Goal: Task Accomplishment & Management: Manage account settings

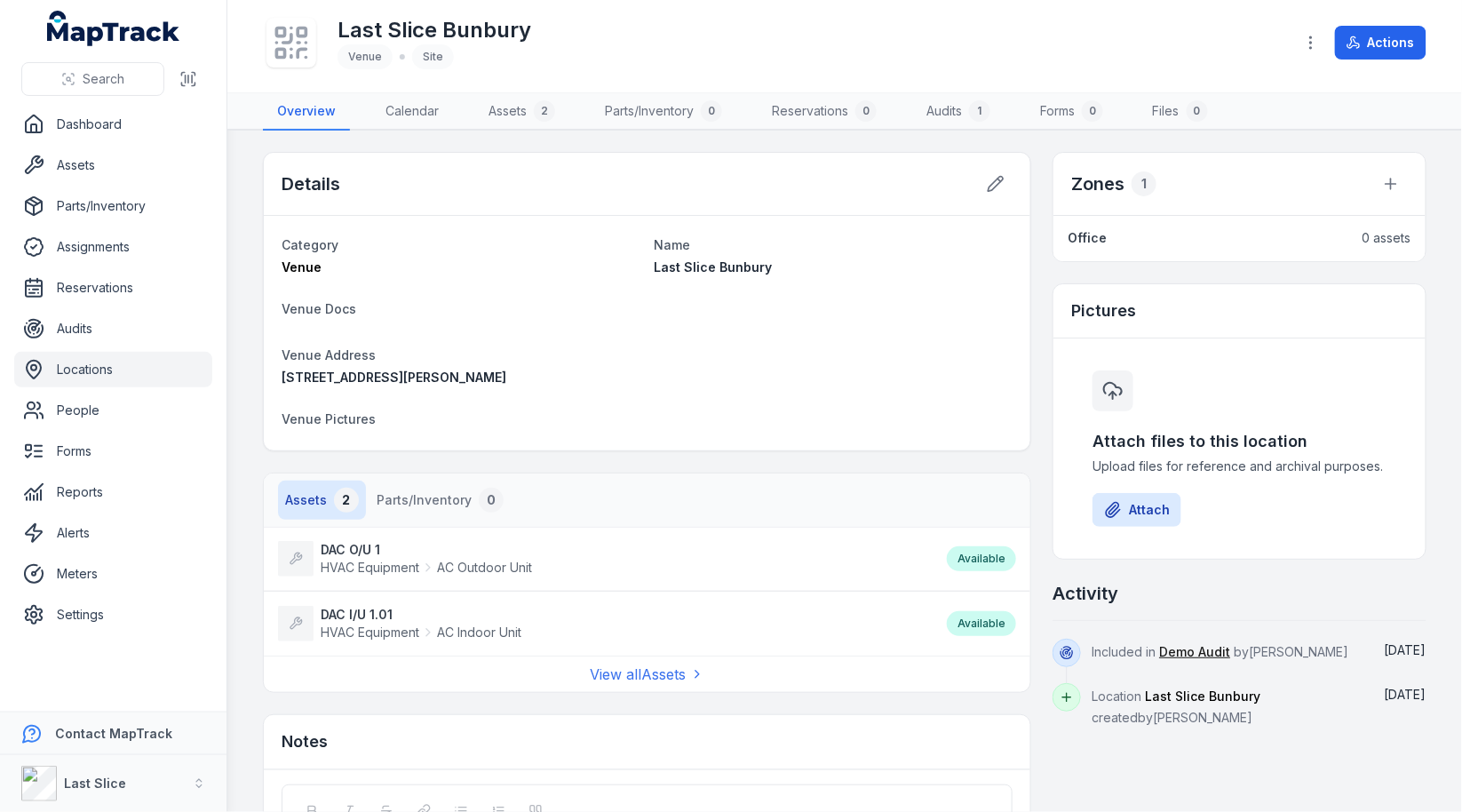
click at [1113, 239] on link "Office" at bounding box center [1206, 238] width 278 height 18
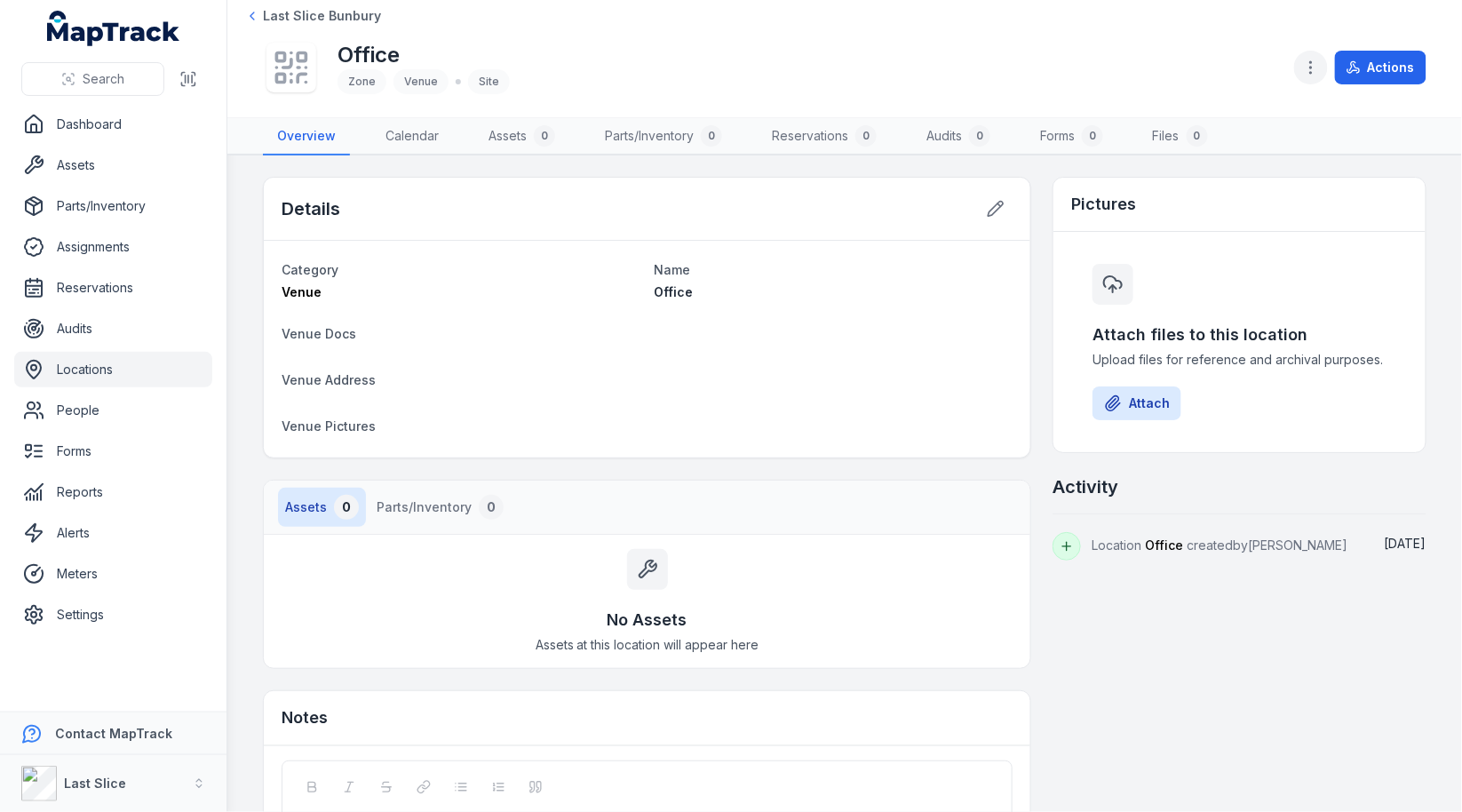
click at [1312, 76] on button "button" at bounding box center [1311, 67] width 34 height 34
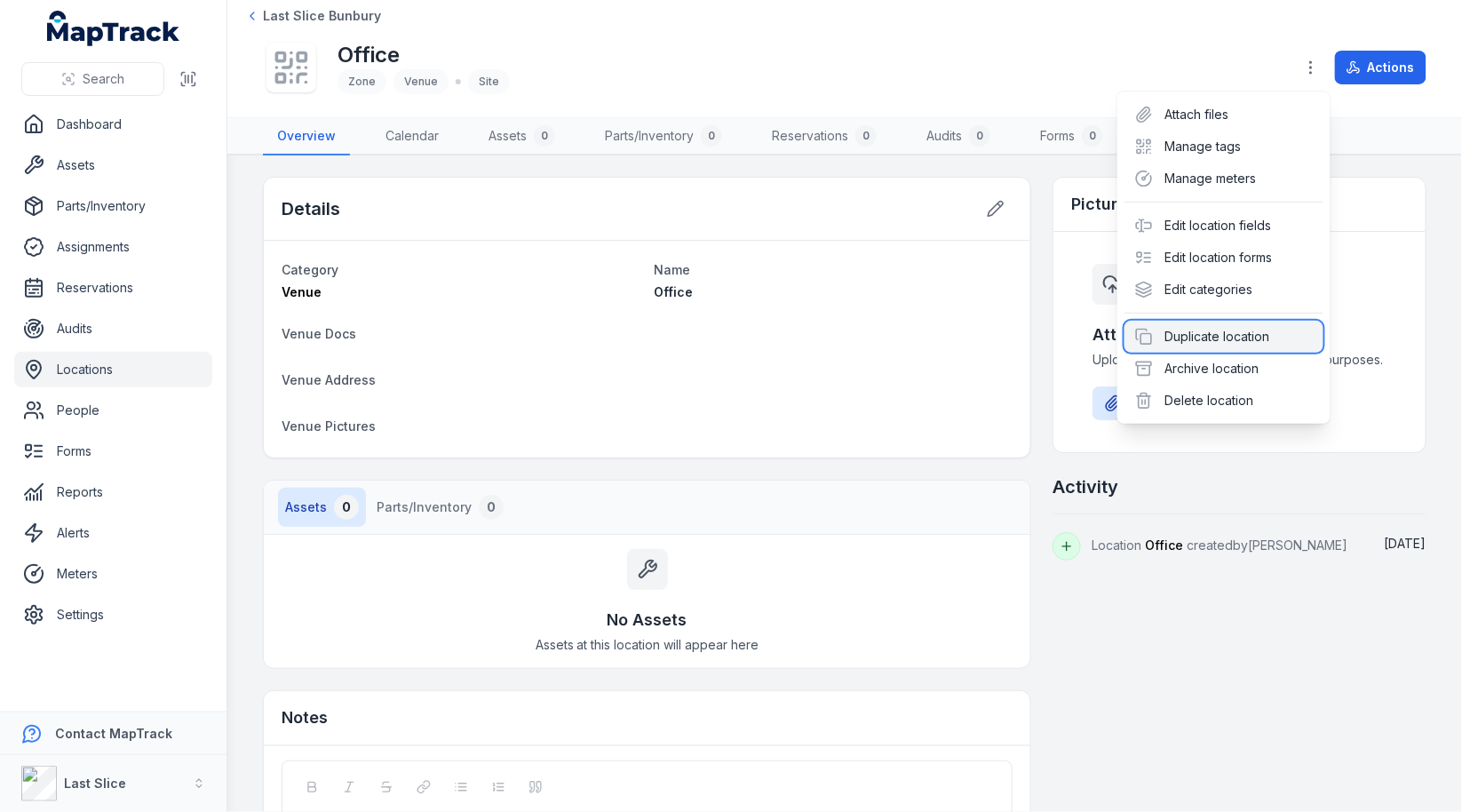
click at [1208, 347] on div "Duplicate location" at bounding box center [1224, 337] width 199 height 32
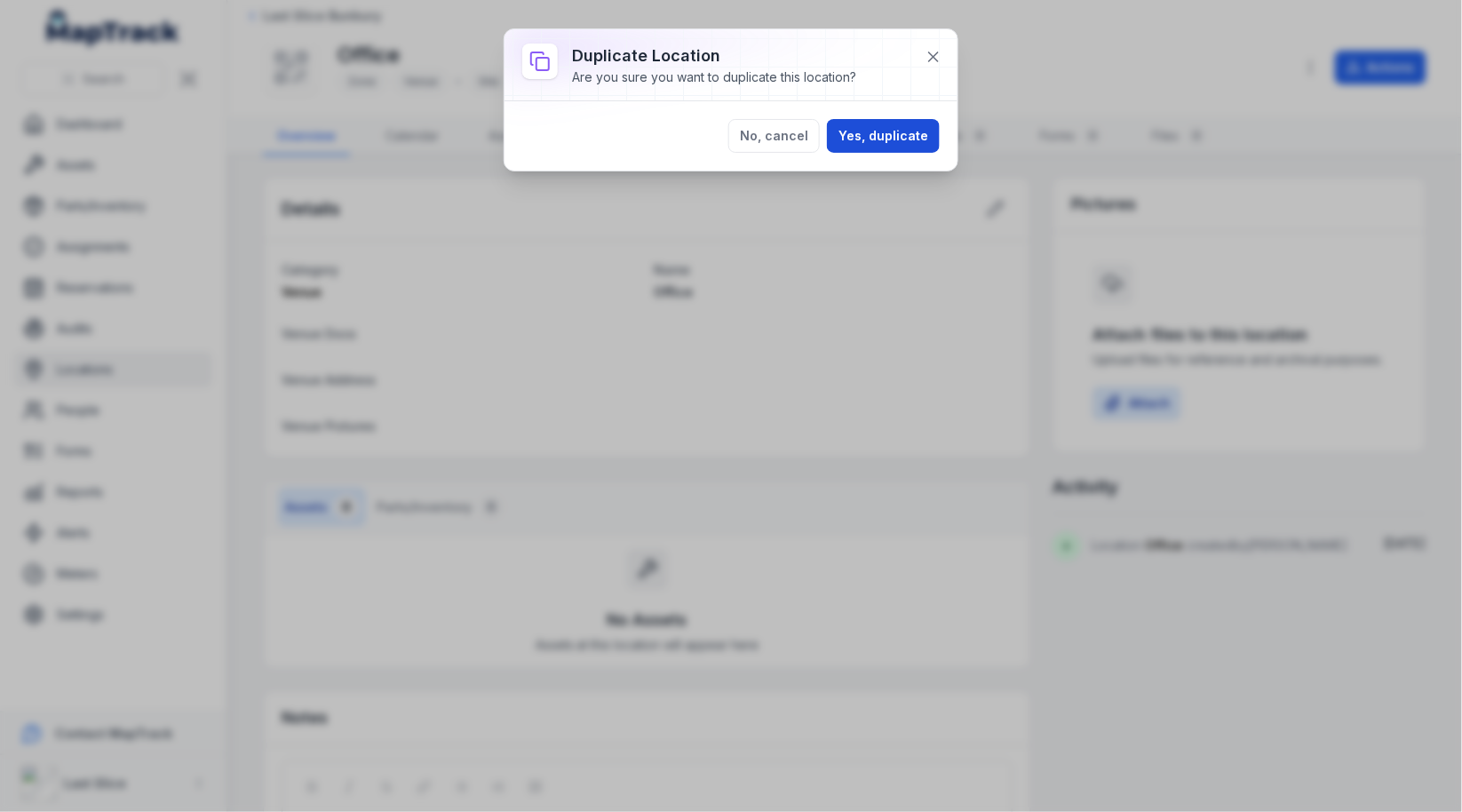
click at [860, 140] on button "Yes, duplicate" at bounding box center [883, 136] width 113 height 34
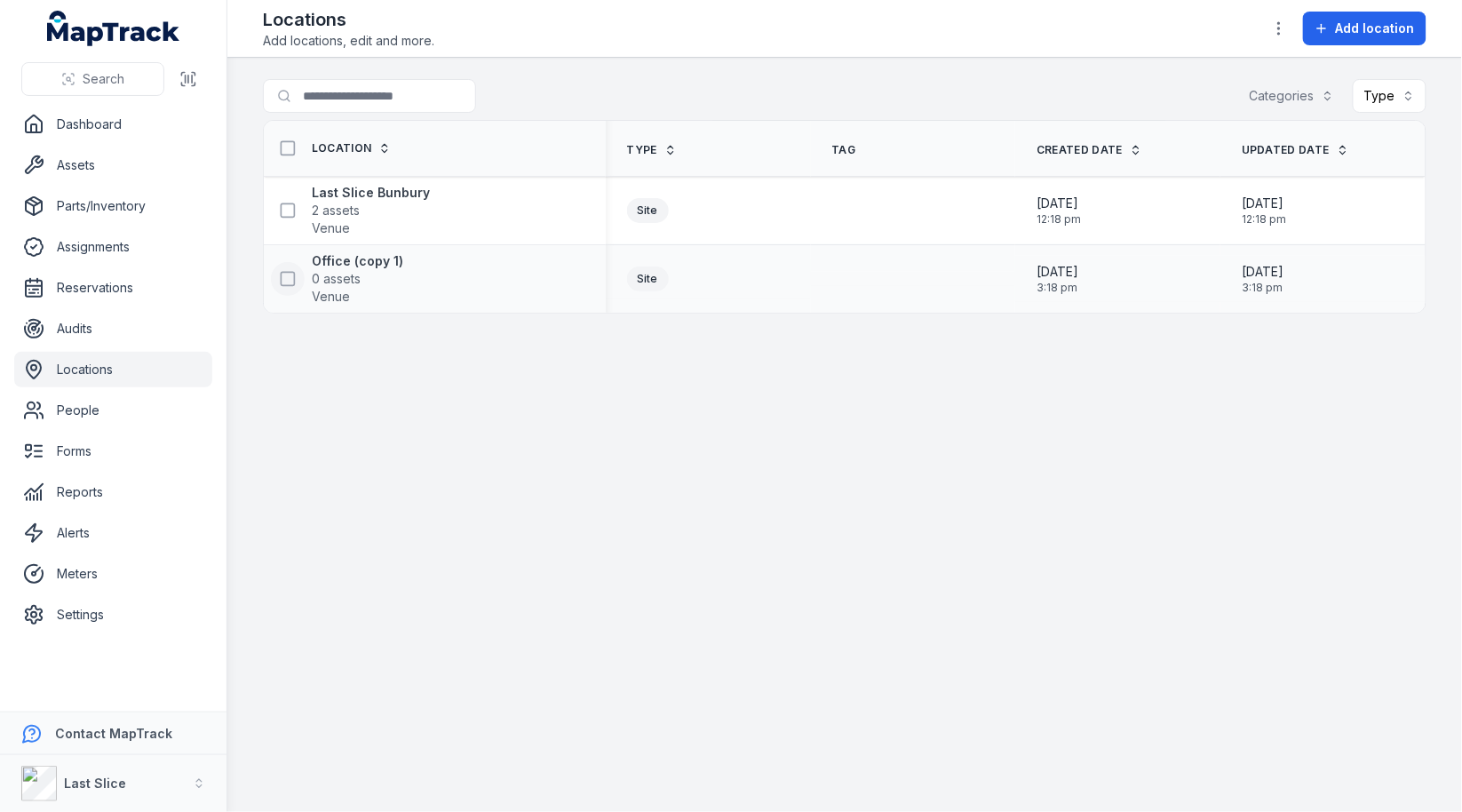
click at [285, 279] on icon at bounding box center [287, 279] width 18 height 18
click at [912, 782] on button "button" at bounding box center [908, 770] width 58 height 34
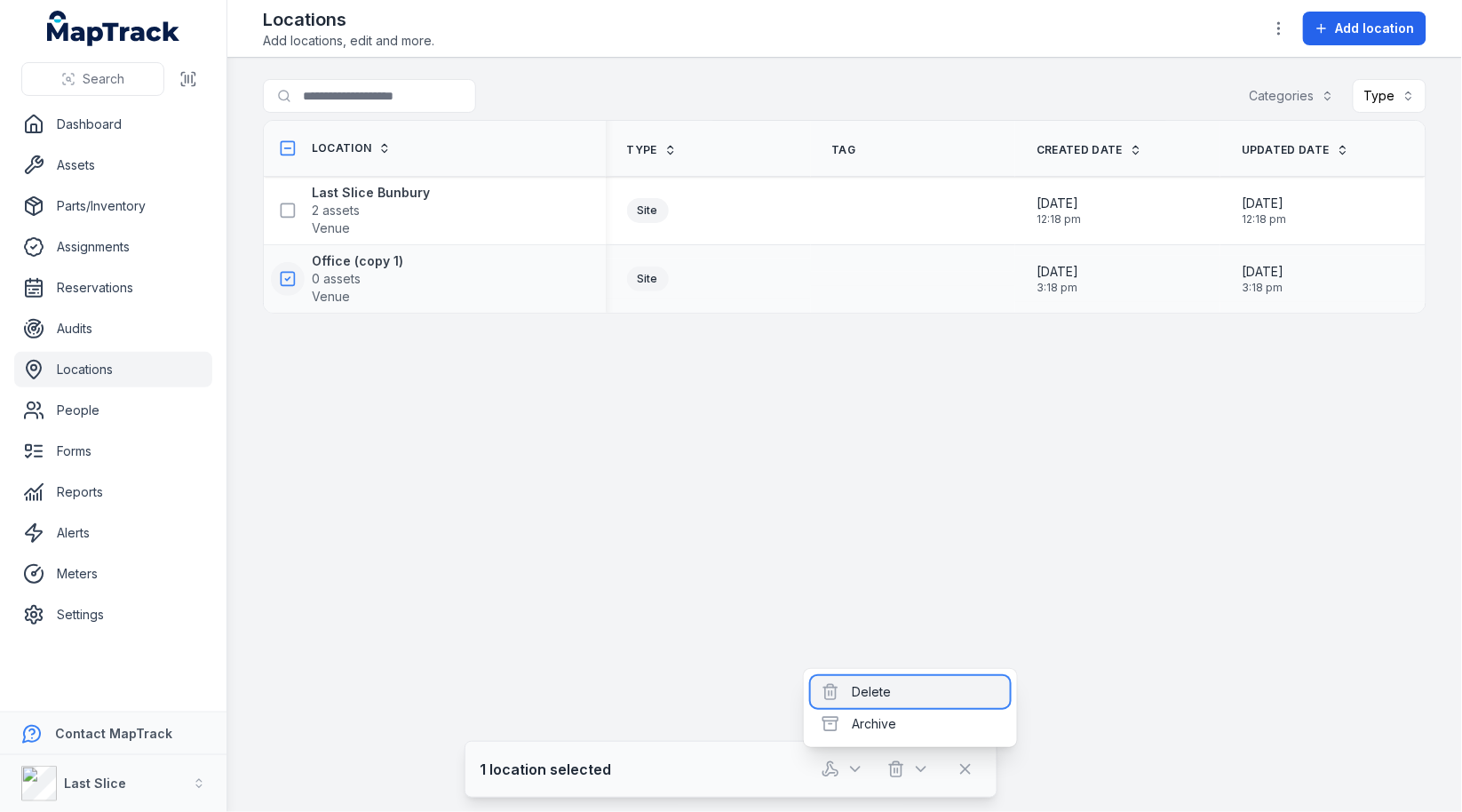
click at [915, 696] on div "Delete" at bounding box center [910, 691] width 199 height 32
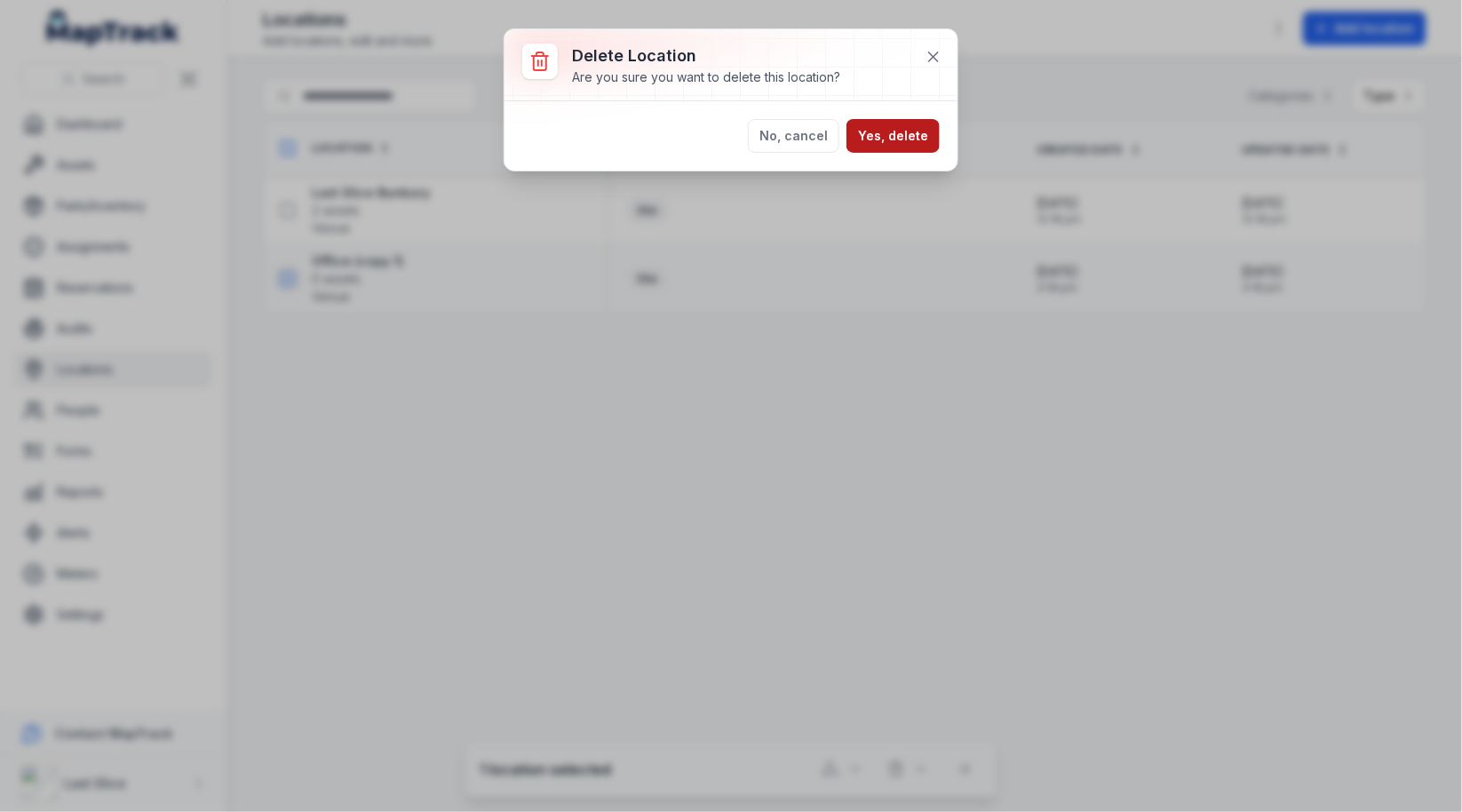
click at [908, 137] on button "Yes, delete" at bounding box center [893, 136] width 93 height 34
click at [808, 464] on div "Delete location Are you sure you want to delete this location? No, cancel Yes, …" at bounding box center [731, 406] width 1462 height 812
